Goal: Information Seeking & Learning: Learn about a topic

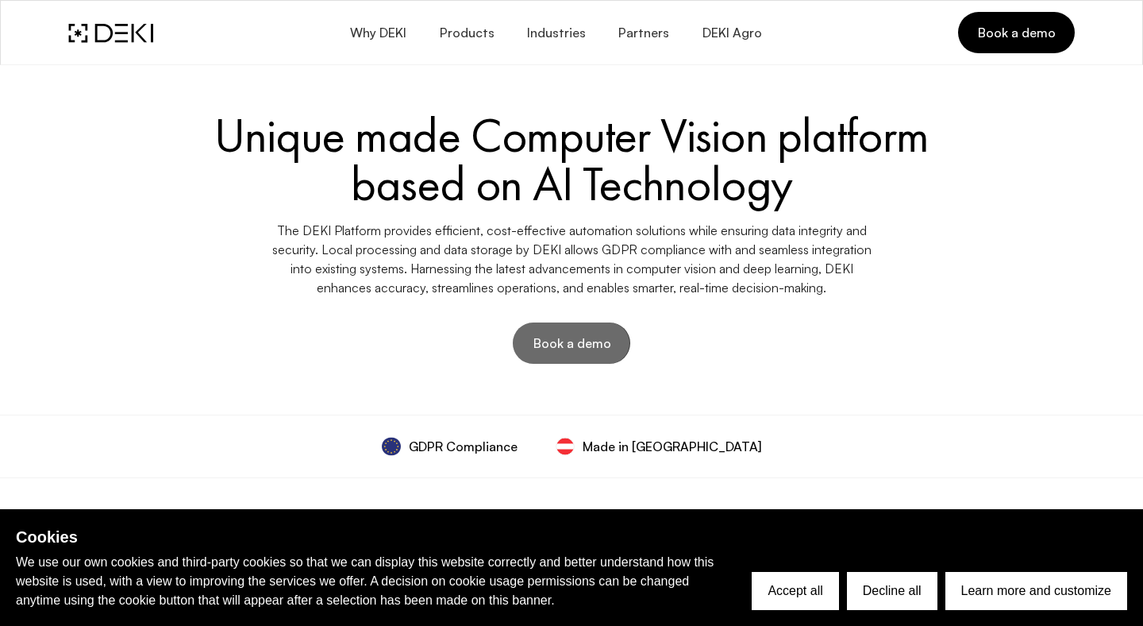
click at [603, 350] on span "Book a demo" at bounding box center [571, 342] width 79 height 17
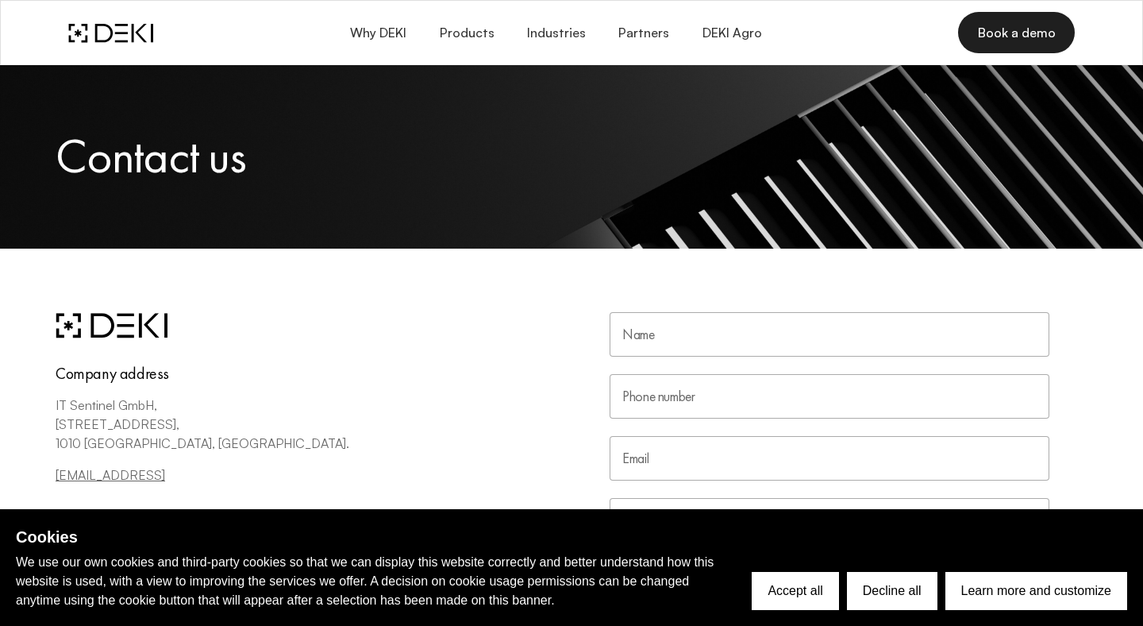
scroll to position [418, 0]
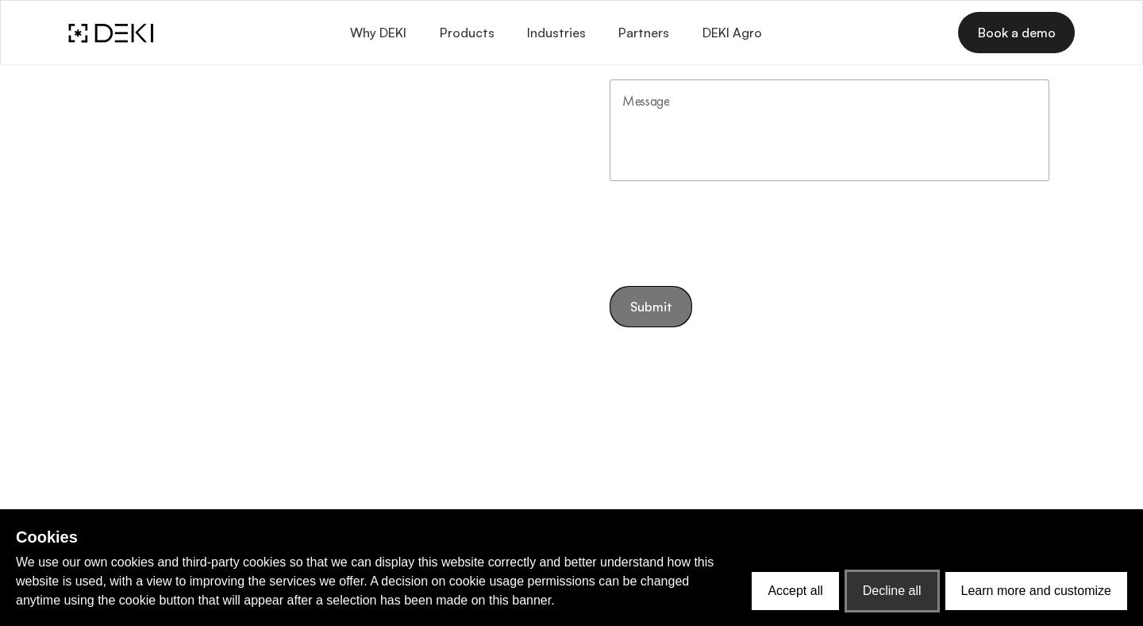
click at [886, 583] on button "Decline all" at bounding box center [892, 591] width 91 height 38
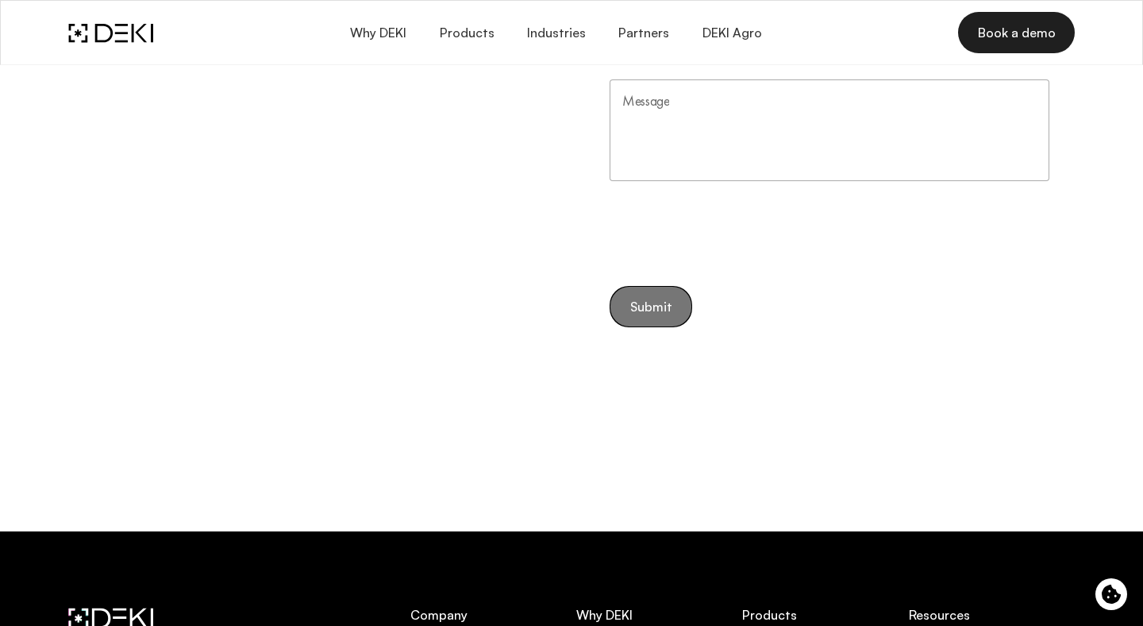
scroll to position [470, 0]
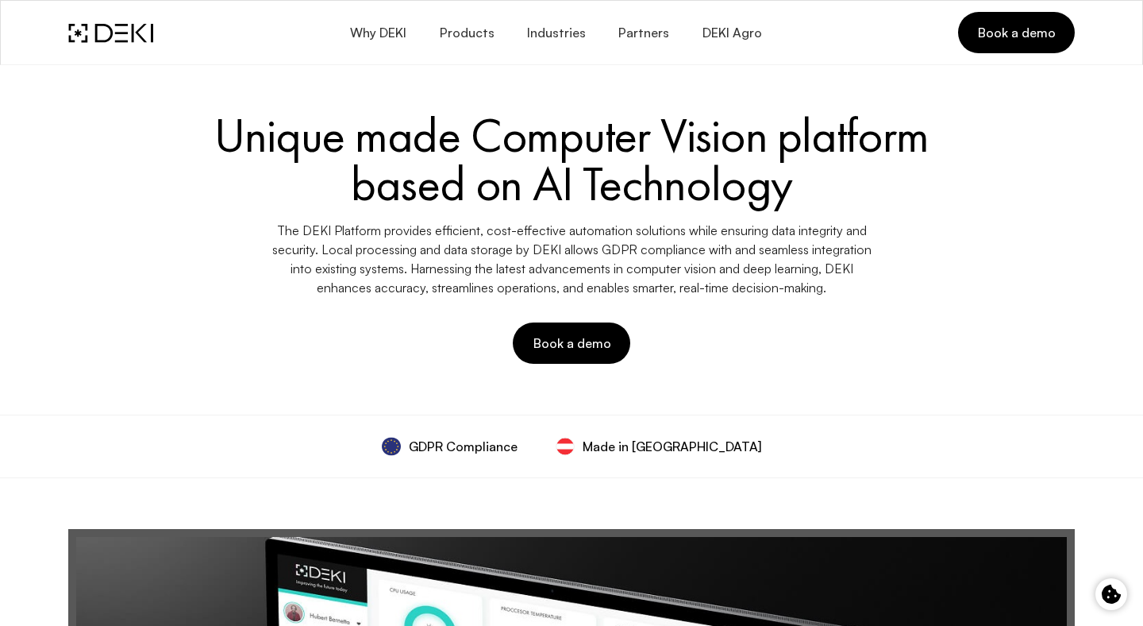
click at [500, 444] on span "GDPR Compliance" at bounding box center [463, 446] width 109 height 19
click at [519, 37] on button "Industries" at bounding box center [555, 32] width 91 height 37
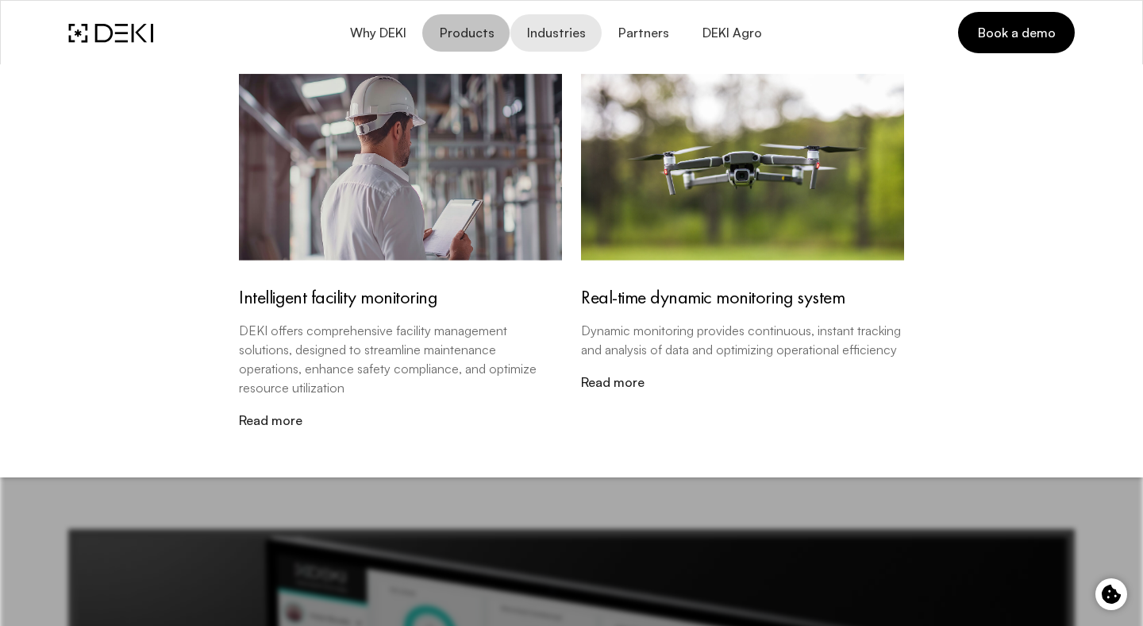
click at [462, 31] on span "Products" at bounding box center [466, 32] width 56 height 15
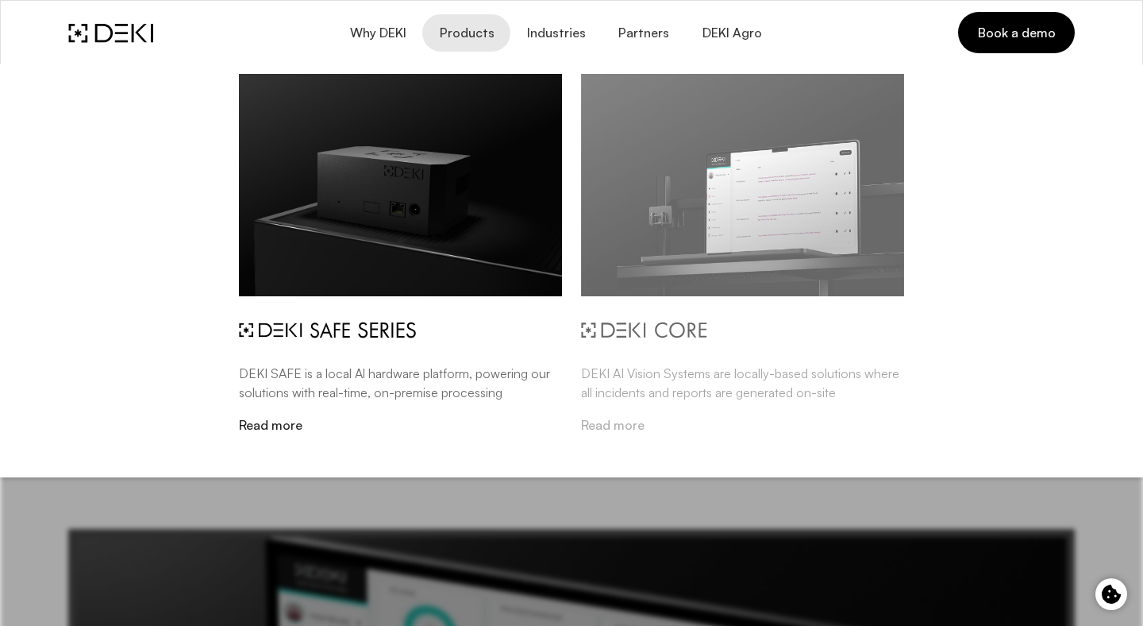
click at [672, 328] on img at bounding box center [644, 330] width 126 height 17
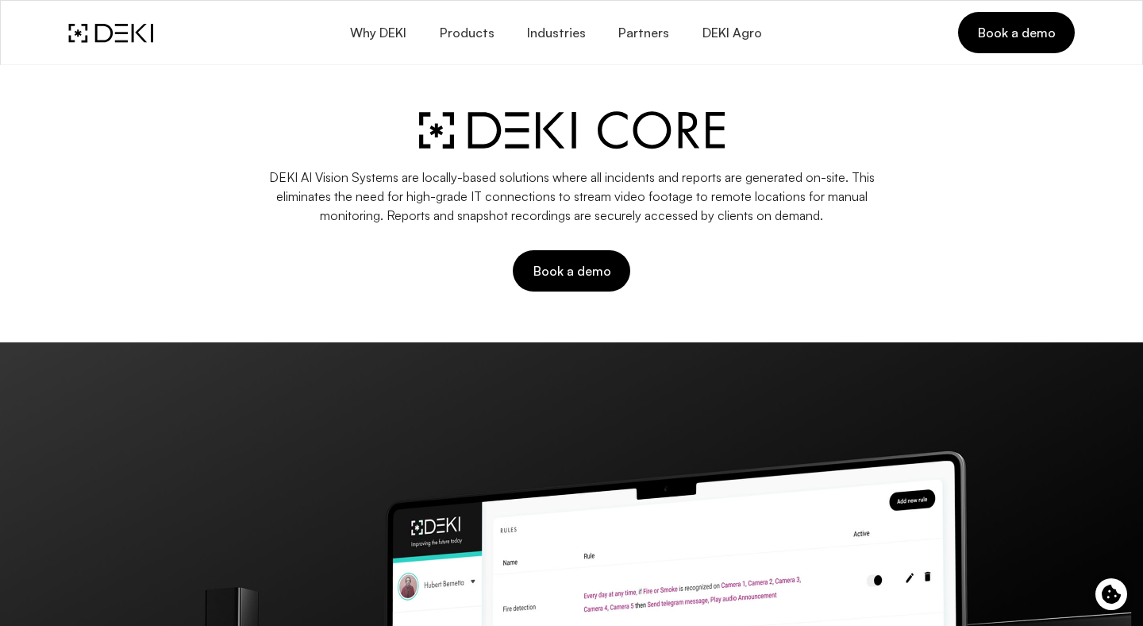
scroll to position [428, 0]
